Goal: Complete application form

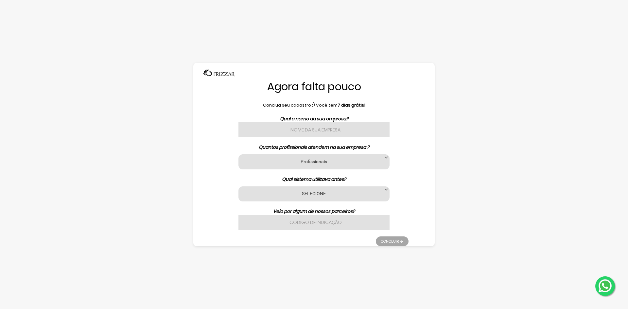
click at [333, 124] on input "text" at bounding box center [313, 129] width 151 height 15
type input "RDS [PERSON_NAME]"
click at [322, 157] on div "Profissionais 1 2 3 a 6 7 a 11 12 a 17 18 ou mais Profissionais" at bounding box center [313, 161] width 151 height 15
click at [368, 161] on label "Profissionais" at bounding box center [314, 161] width 135 height 6
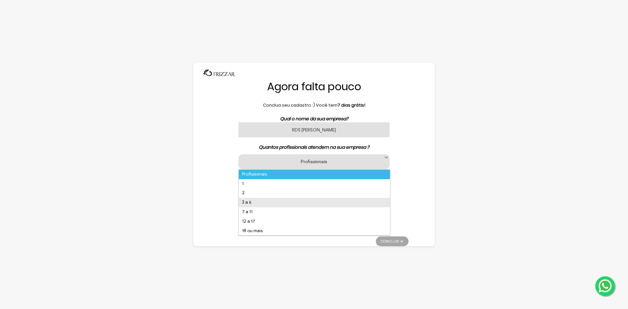
click at [265, 203] on li "3 a 6" at bounding box center [314, 202] width 151 height 9
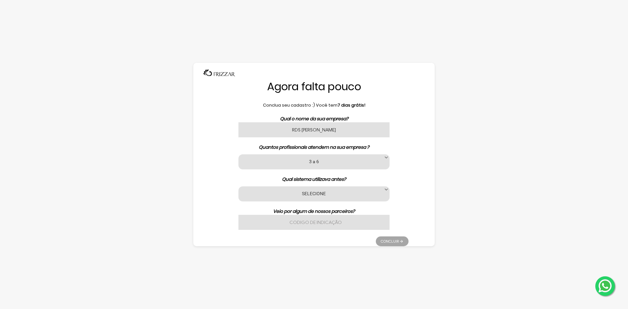
click at [331, 162] on label "3 a 6" at bounding box center [314, 161] width 135 height 6
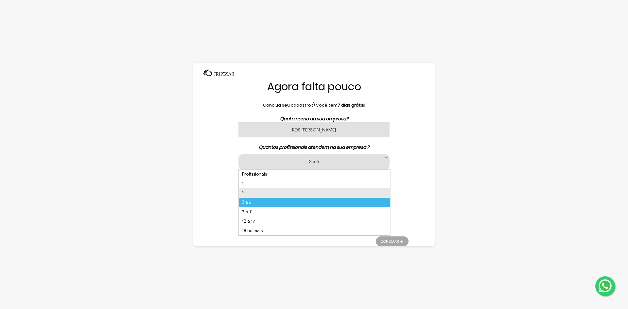
click at [258, 193] on li "2" at bounding box center [314, 192] width 151 height 9
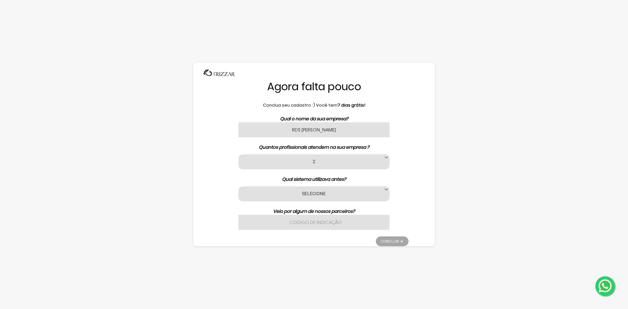
click at [297, 190] on div "SELECIONE Nenhum App Barber Avec Beauty Date Barber Code Barbeiro Agenda Az Bel…" at bounding box center [313, 193] width 151 height 15
click at [365, 193] on label "SELECIONE" at bounding box center [314, 193] width 135 height 6
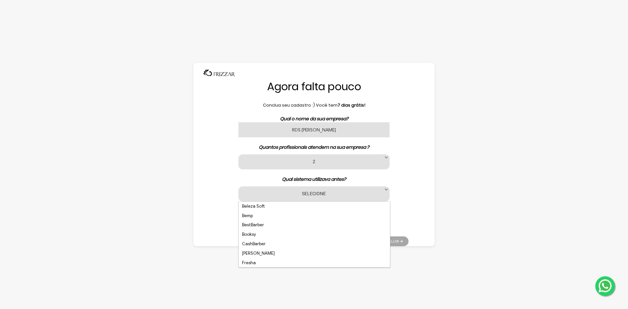
scroll to position [0, 0]
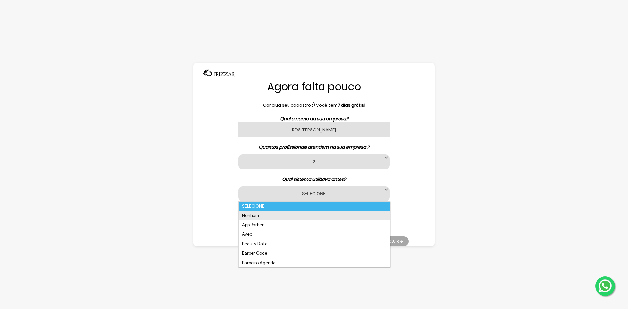
click at [271, 215] on li "Nenhum" at bounding box center [314, 215] width 151 height 9
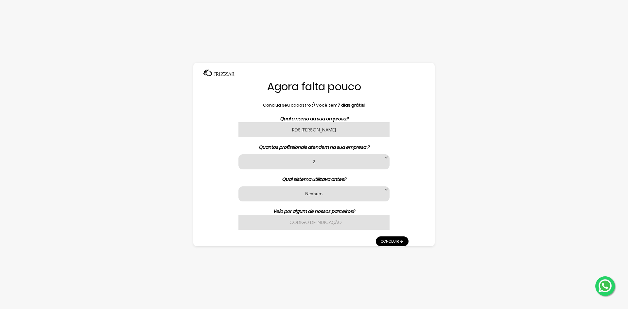
click at [387, 242] on link "Concluir" at bounding box center [392, 241] width 33 height 10
